Goal: Information Seeking & Learning: Check status

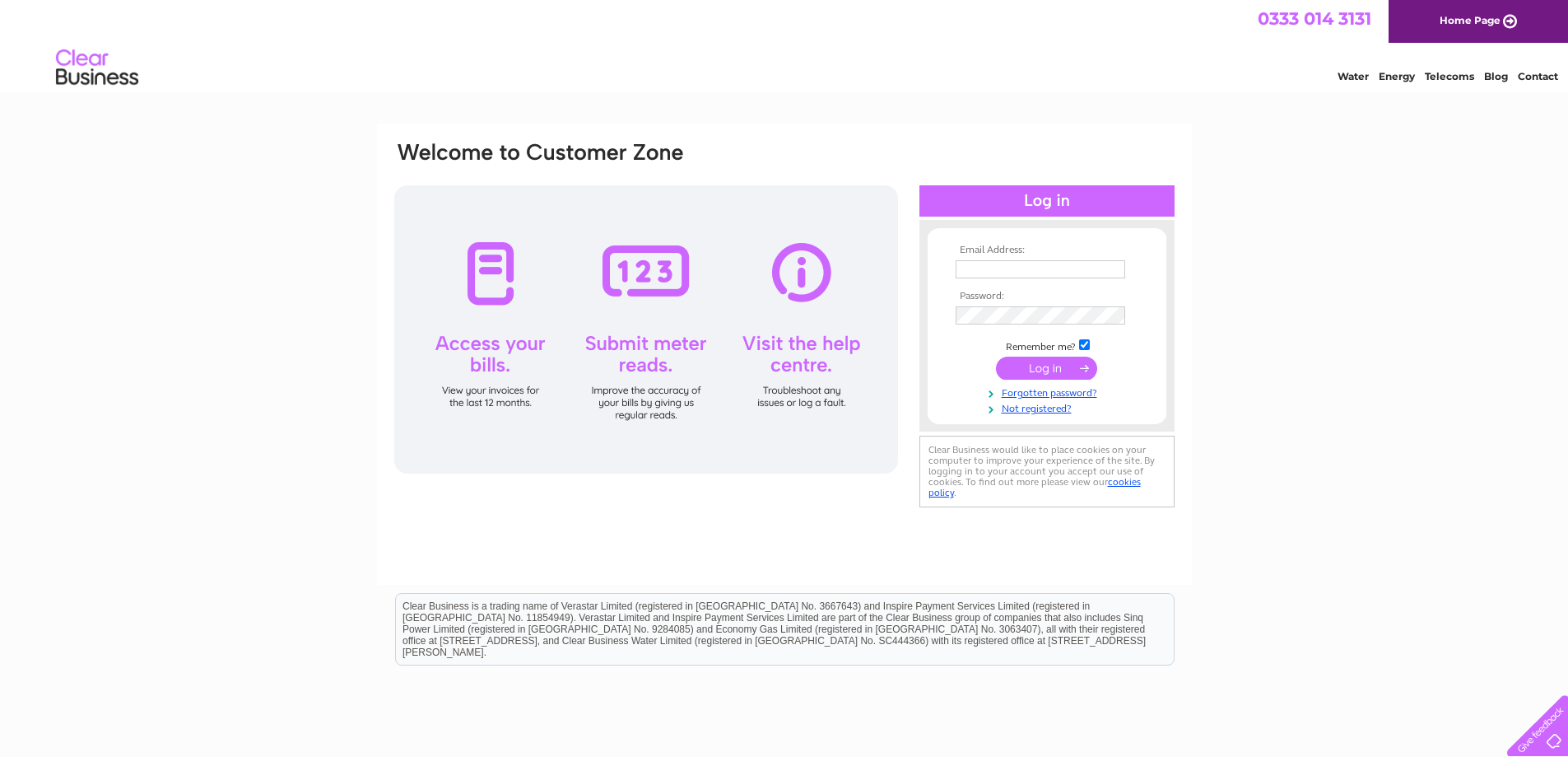
type input "invoices@cliffordtalbot.co.uk"
click at [1043, 373] on input "submit" at bounding box center [1047, 369] width 102 height 23
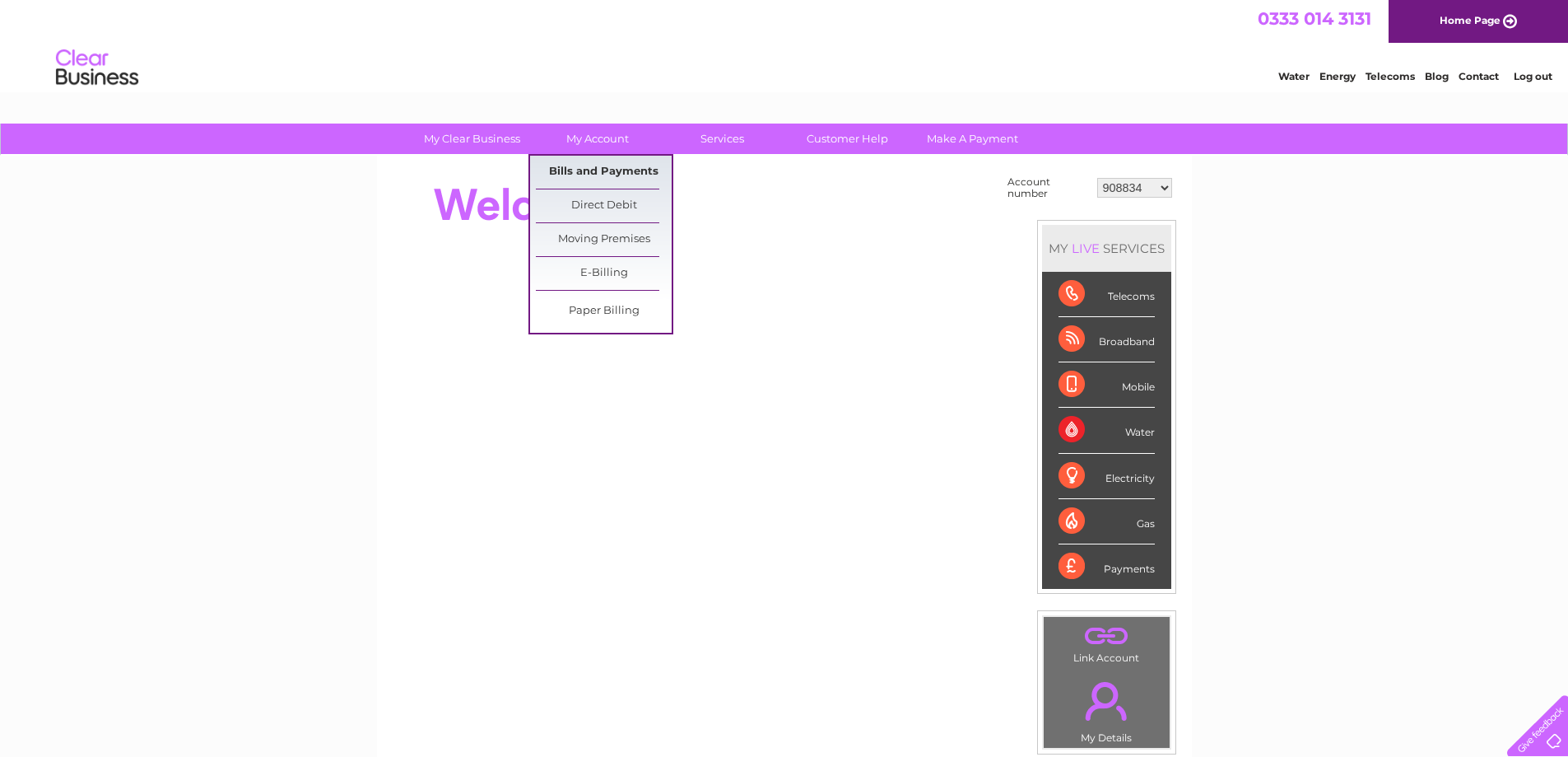
click at [588, 167] on link "Bills and Payments" at bounding box center [603, 172] width 136 height 33
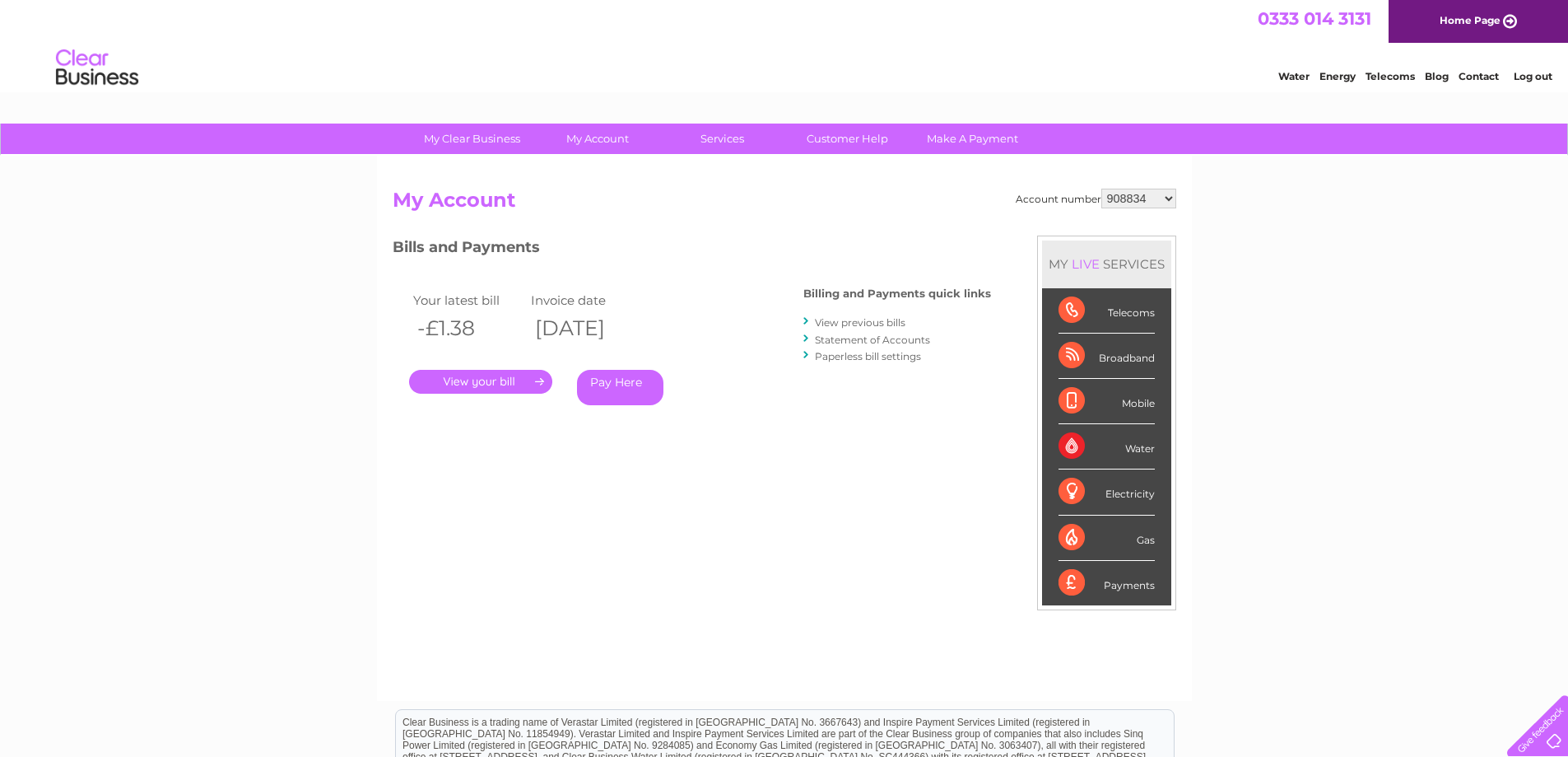
click at [1152, 200] on select "908834 908836 908837 908838 939703 949586 987973 30284132 30321742" at bounding box center [1138, 199] width 75 height 20
select select "908837"
click at [1101, 189] on select "908834 908836 908837 908838 939703 949586 987973 30284132 30321742" at bounding box center [1138, 199] width 75 height 20
click at [903, 338] on link "Statement of Accounts" at bounding box center [872, 339] width 115 height 13
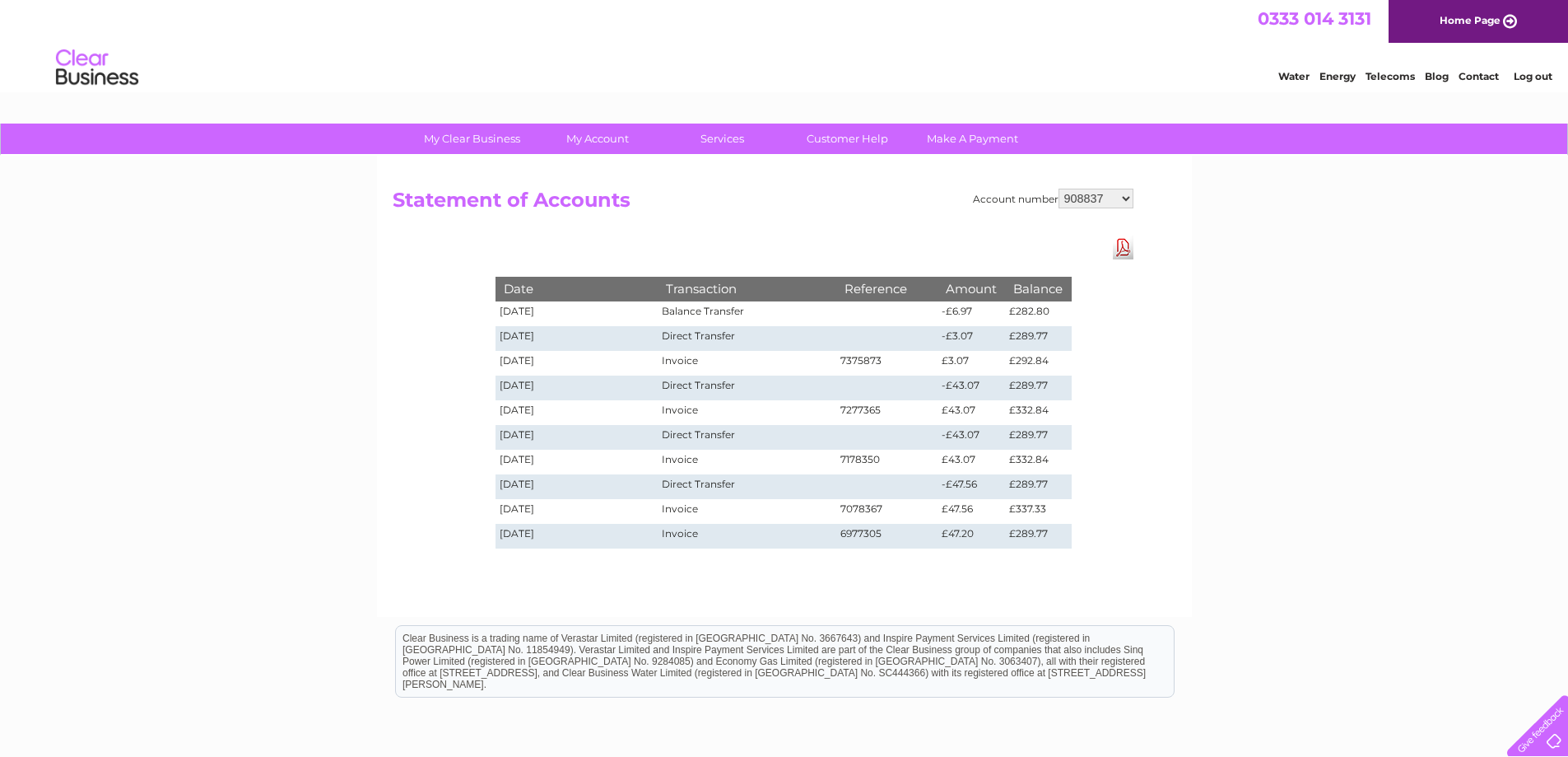
click at [1117, 197] on select "908834 908836 908837 908838 939703 949586 987973 30284132 30321742" at bounding box center [1096, 199] width 75 height 20
select select "908834"
click at [1059, 189] on select "908834 908836 908837 908838 939703 949586 987973 30284132 30321742" at bounding box center [1096, 199] width 75 height 20
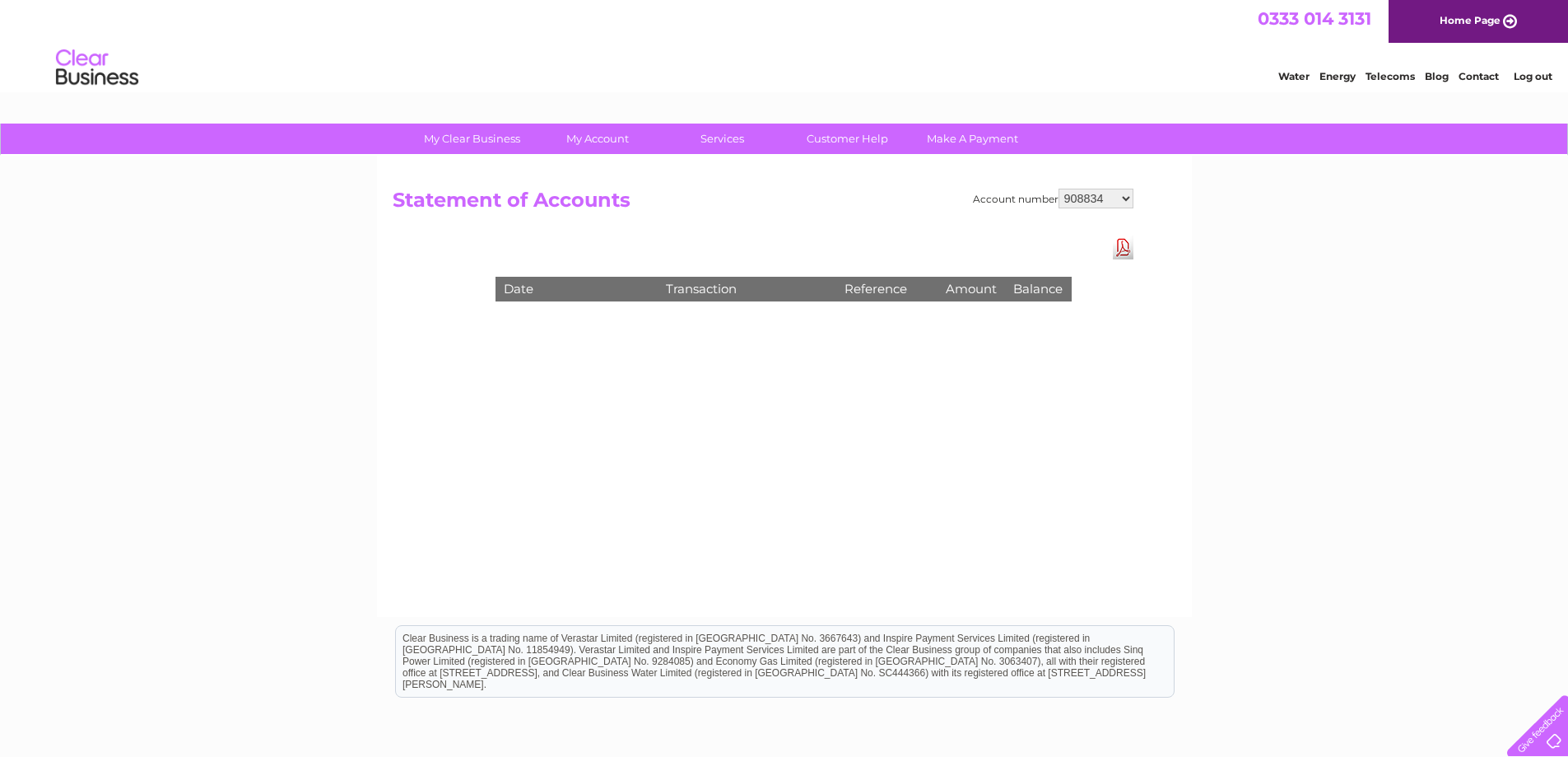
click at [1125, 201] on select "908834 908836 908837 908838 939703 949586 987973 30284132 30321742" at bounding box center [1096, 199] width 75 height 20
select select "908836"
click at [1059, 189] on select "908834 908836 908837 908838 939703 949586 987973 30284132 30321742" at bounding box center [1096, 199] width 75 height 20
click at [1107, 196] on select "908834 908836 908837 908838 939703 949586 987973 30284132 30321742" at bounding box center [1096, 199] width 75 height 20
select select "908837"
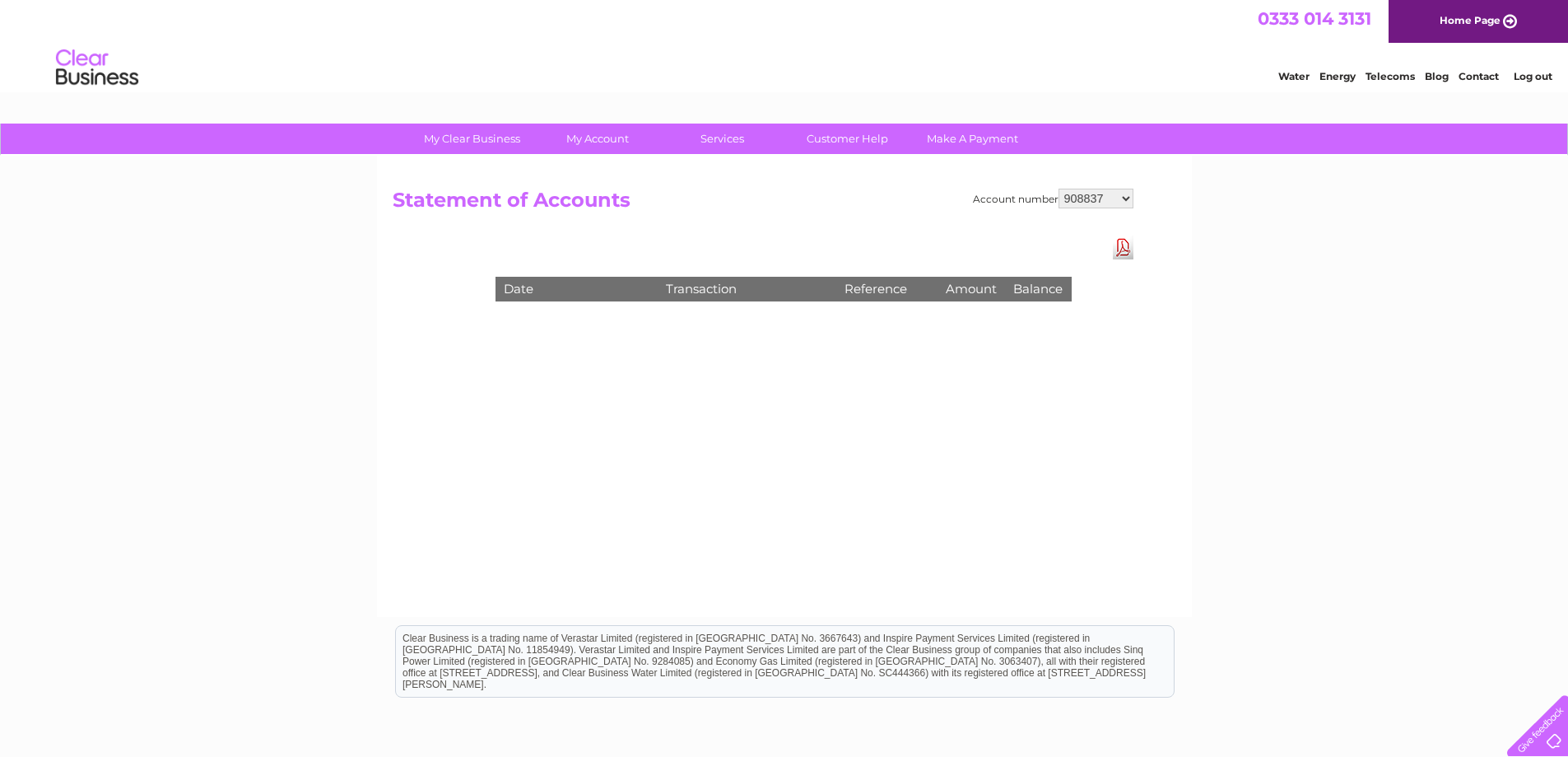
click at [1059, 189] on select "908834 908836 908837 908838 939703 949586 987973 30284132 30321742" at bounding box center [1096, 199] width 75 height 20
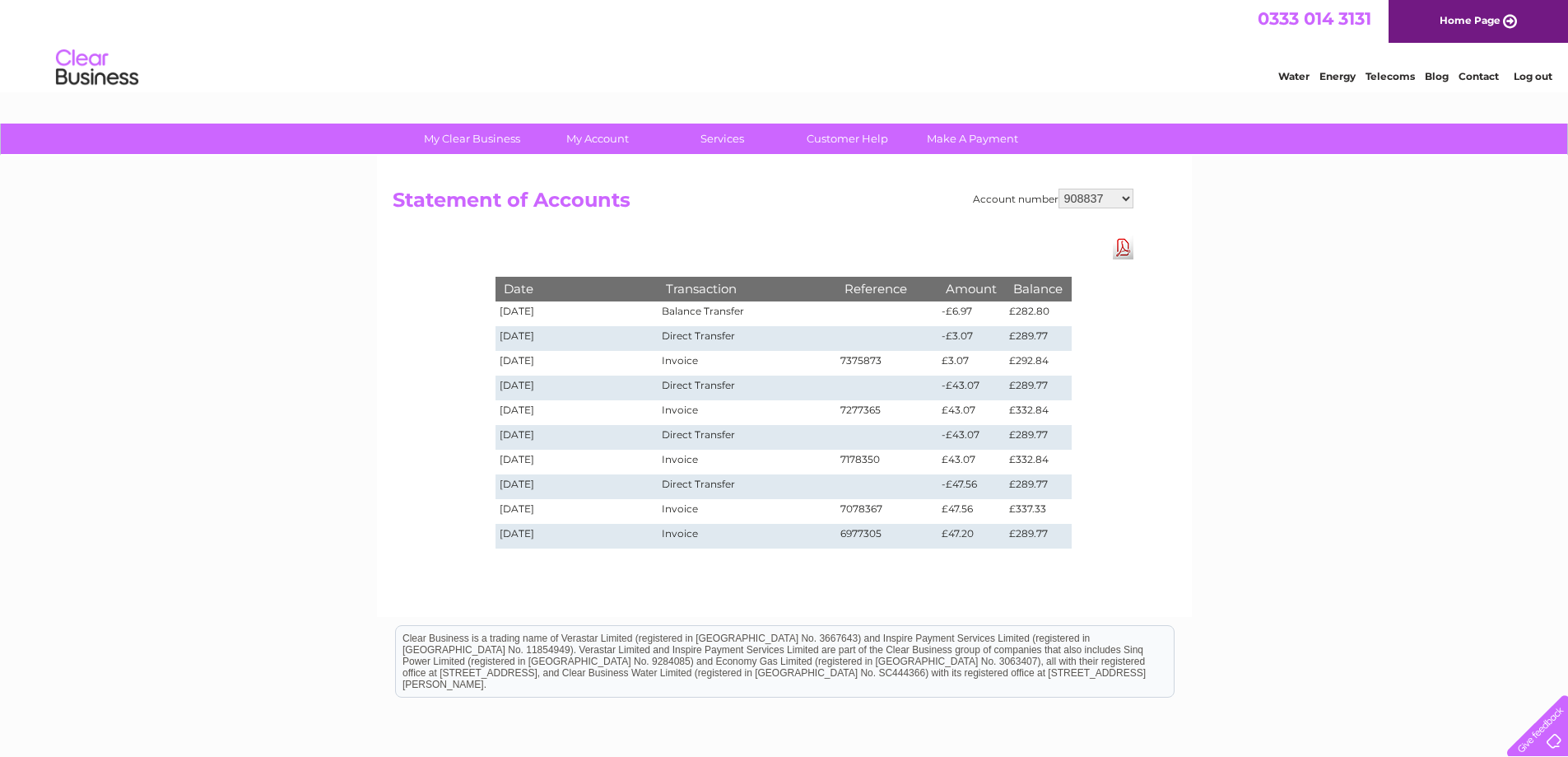
click at [1103, 205] on select "908834 908836 908837 908838 939703 949586 987973 30284132 30321742" at bounding box center [1096, 199] width 75 height 20
select select "908838"
click at [1059, 189] on select "908834 908836 908837 908838 939703 949586 987973 30284132 30321742" at bounding box center [1096, 199] width 75 height 20
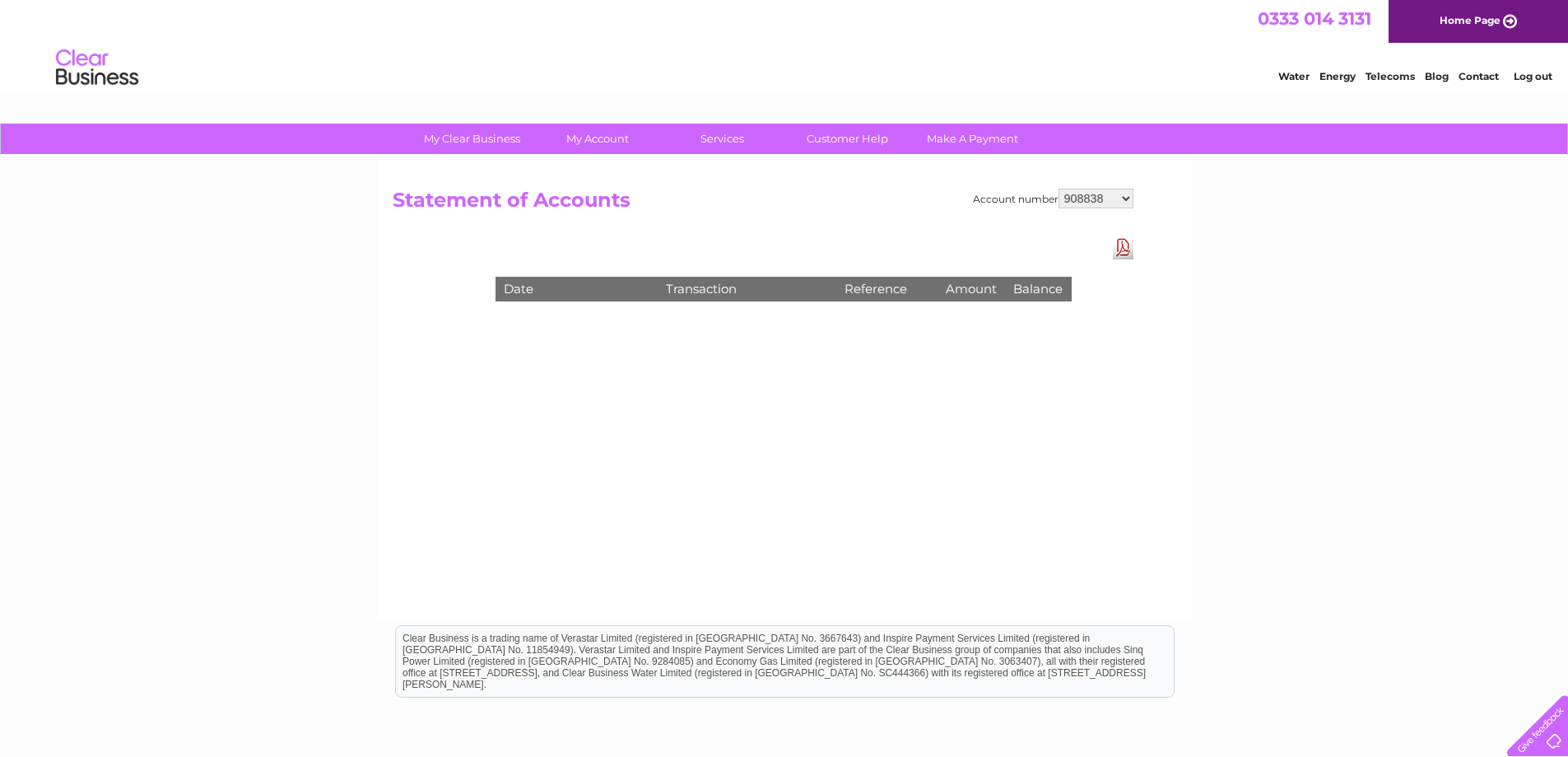
click at [1098, 206] on select "908834 908836 908837 908838 939703 949586 987973 30284132 30321742" at bounding box center [1096, 199] width 75 height 20
select select "939703"
click at [1059, 189] on select "908834 908836 908837 908838 939703 949586 987973 30284132 30321742" at bounding box center [1096, 199] width 75 height 20
drag, startPoint x: 1089, startPoint y: 187, endPoint x: 1084, endPoint y: 196, distance: 10.3
click at [1086, 190] on div "Account number 908834 908836 908837 908838 939703 949586 987973 30284132 303217…" at bounding box center [784, 385] width 814 height 461
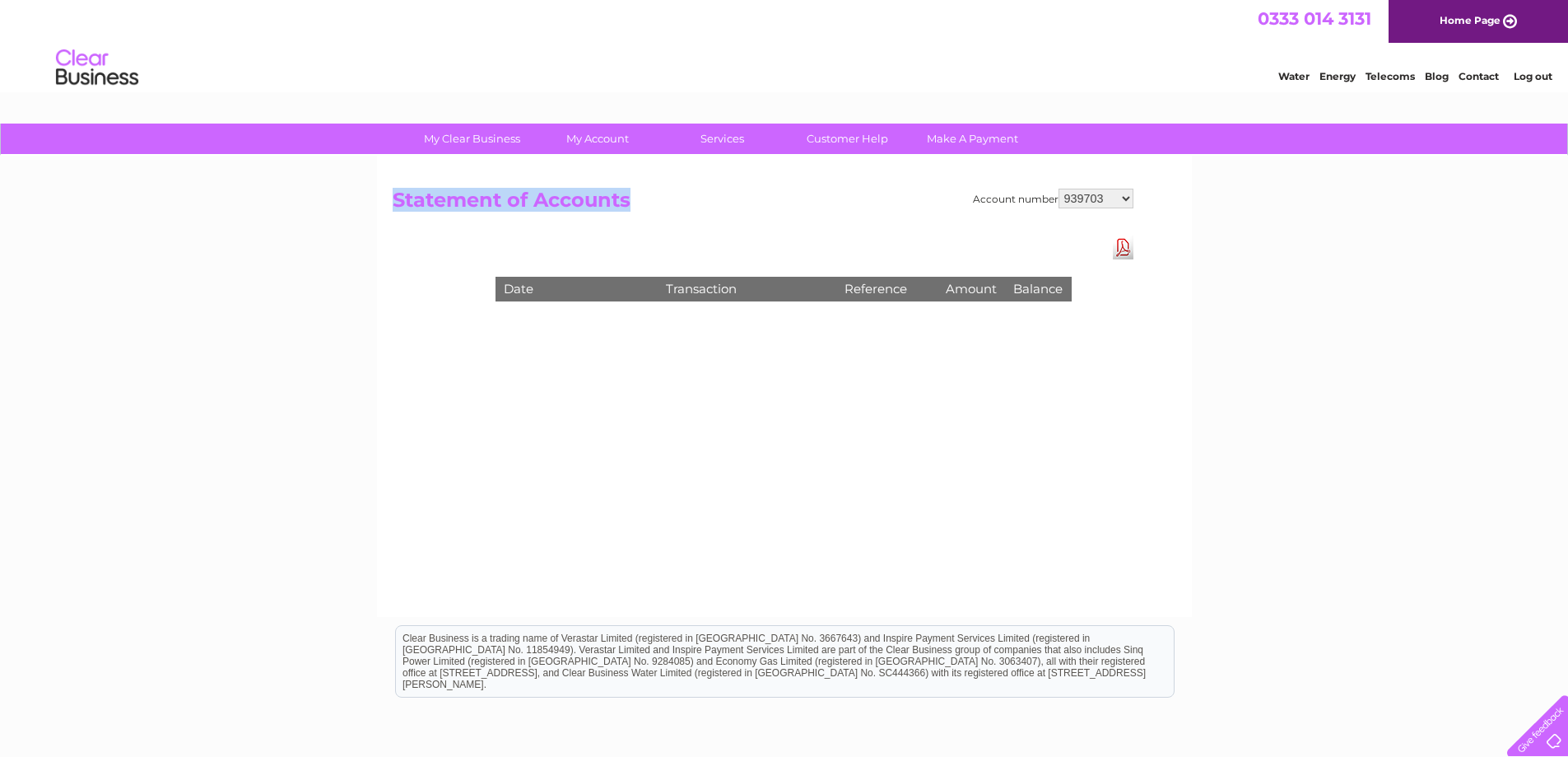
click at [1083, 197] on select "908834 908836 908837 908838 939703 949586 987973 30284132 30321742" at bounding box center [1096, 199] width 75 height 20
select select "908837"
click at [1059, 189] on select "908834 908836 908837 908838 939703 949586 987973 30284132 30321742" at bounding box center [1096, 199] width 75 height 20
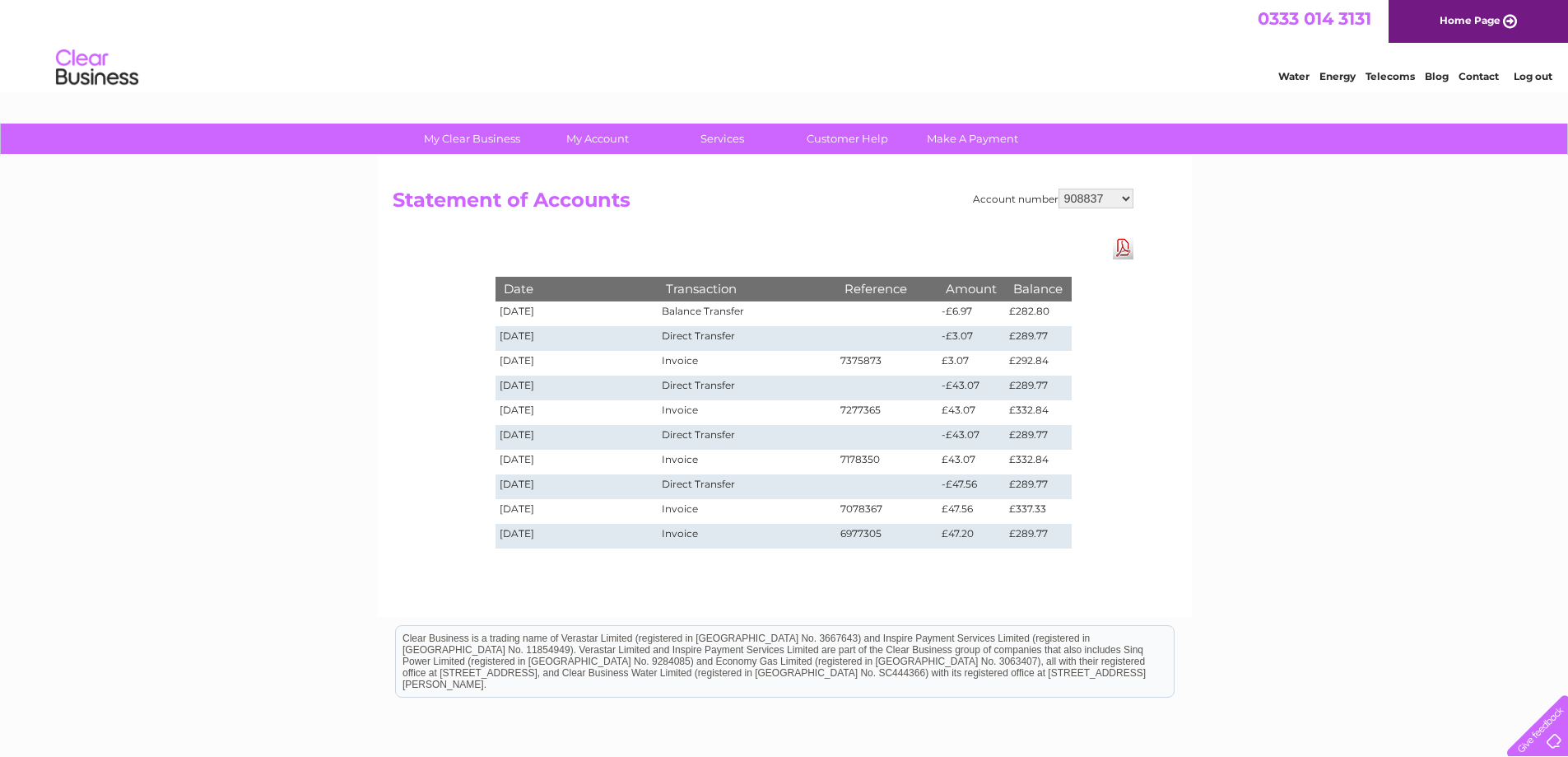
click at [1381, 300] on div "My Clear Business Login Details My Details My Preferences Link Account My Accou…" at bounding box center [784, 511] width 1568 height 775
